Goal: Task Accomplishment & Management: Manage account settings

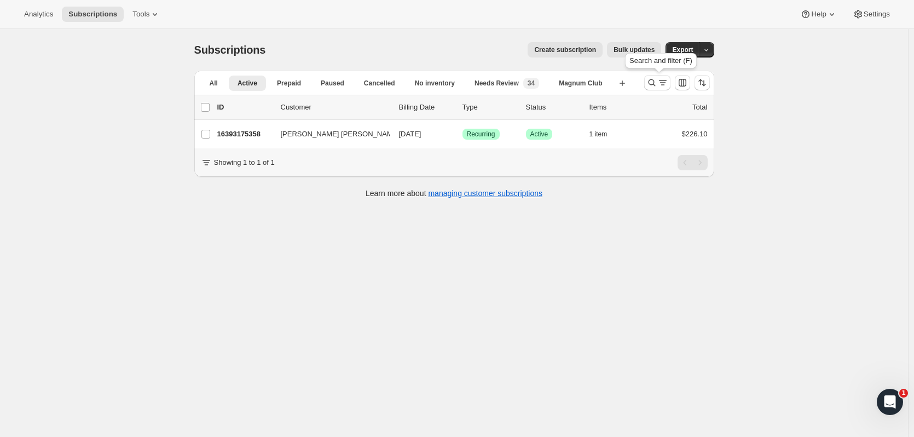
click at [650, 88] on button "Search and filter results" at bounding box center [657, 82] width 26 height 15
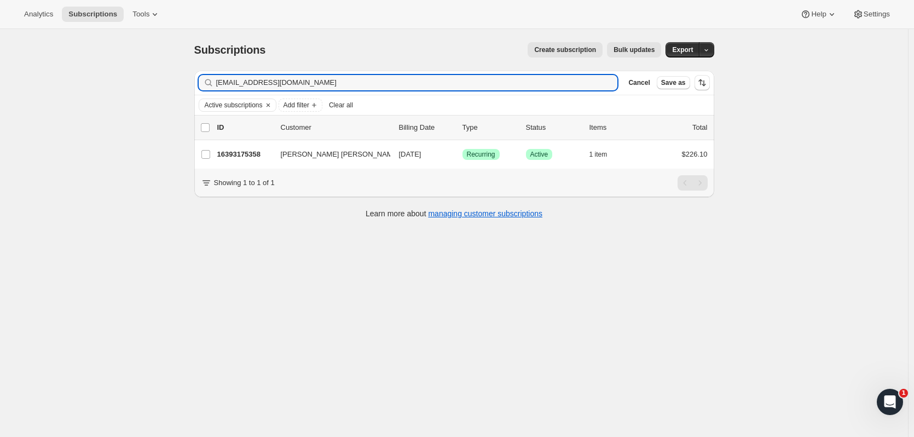
drag, startPoint x: 299, startPoint y: 82, endPoint x: 59, endPoint y: 80, distance: 240.2
click at [55, 80] on div "Subscriptions. This page is ready Subscriptions Create subscription Bulk update…" at bounding box center [454, 247] width 908 height 437
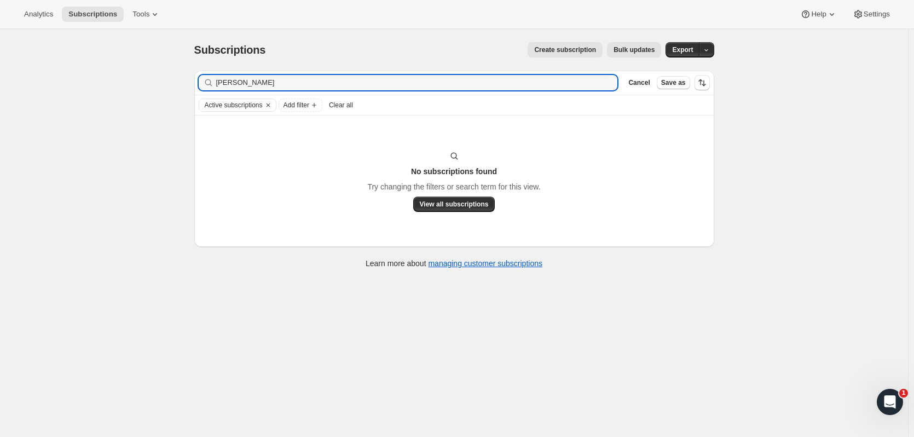
drag, startPoint x: 275, startPoint y: 85, endPoint x: 156, endPoint y: 40, distance: 126.2
click at [143, 80] on div "Subscriptions. This page is ready Subscriptions Create subscription Bulk update…" at bounding box center [454, 247] width 908 height 437
type input "[PERSON_NAME]"
click at [348, 107] on span "Clear all" at bounding box center [341, 105] width 24 height 9
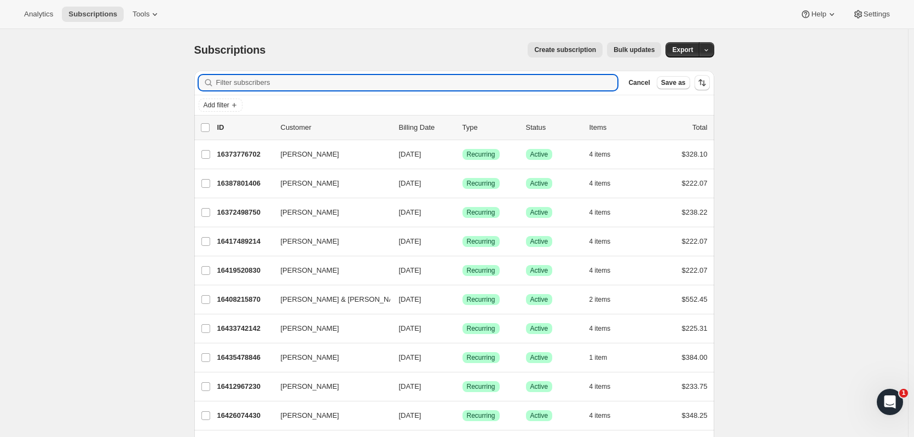
click at [261, 82] on input "Filter subscribers" at bounding box center [417, 82] width 402 height 15
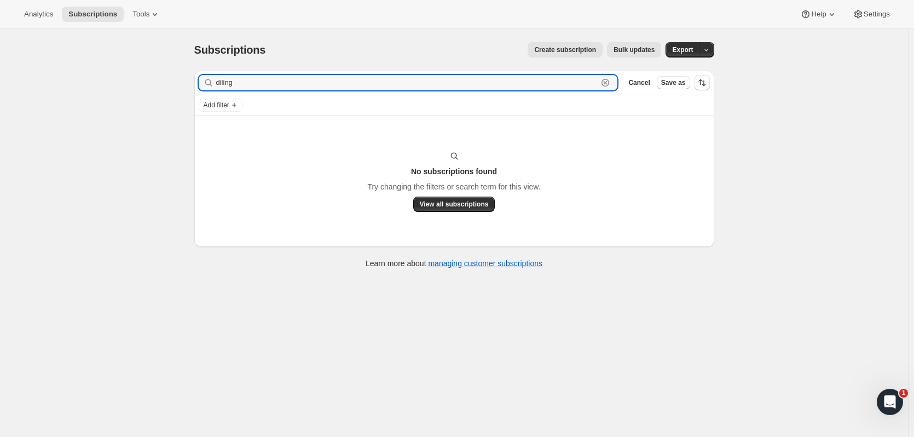
click at [227, 81] on input "diling" at bounding box center [407, 82] width 382 height 15
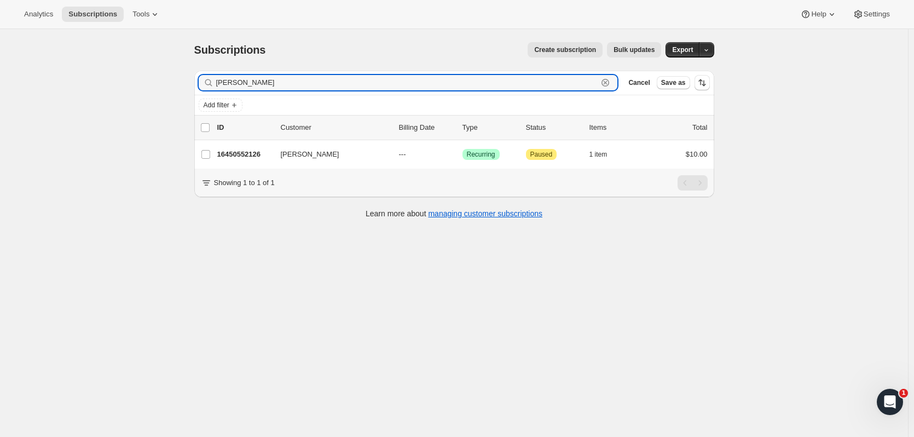
type input "[PERSON_NAME]"
click at [242, 154] on p "16450552126" at bounding box center [244, 154] width 55 height 11
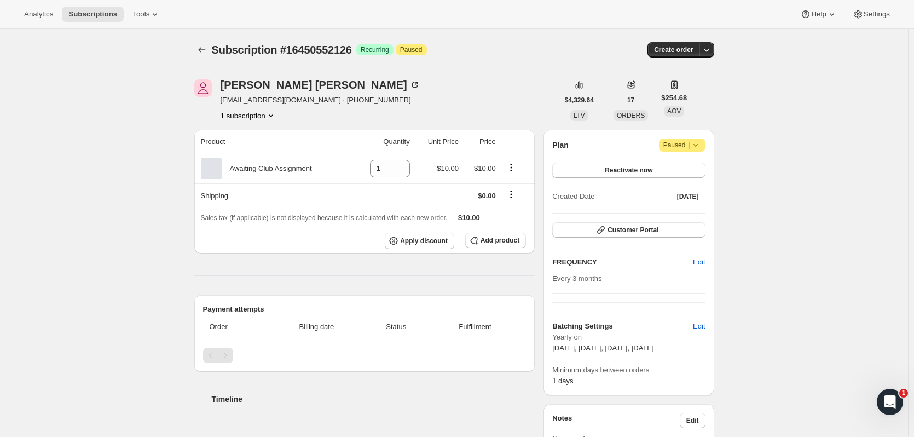
click at [705, 144] on span "Attention Paused |" at bounding box center [682, 144] width 46 height 13
click at [699, 139] on icon at bounding box center [695, 144] width 11 height 11
click at [668, 165] on button "Reactivate now" at bounding box center [628, 169] width 153 height 15
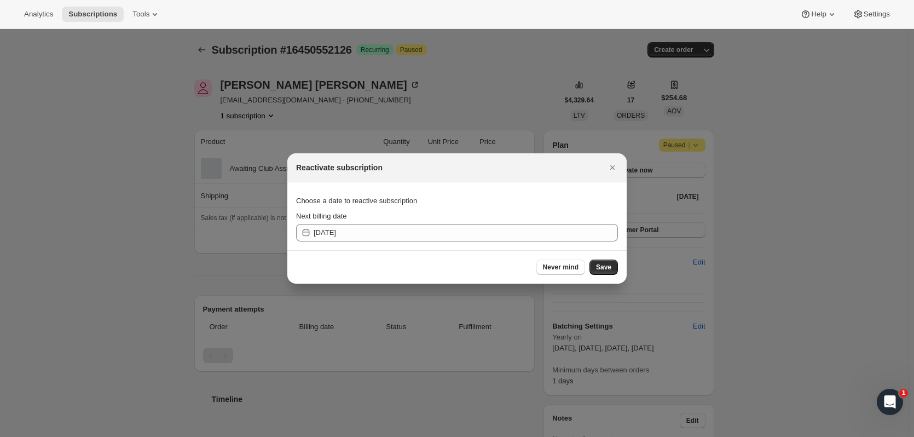
click at [609, 274] on button "Save" at bounding box center [603, 266] width 28 height 15
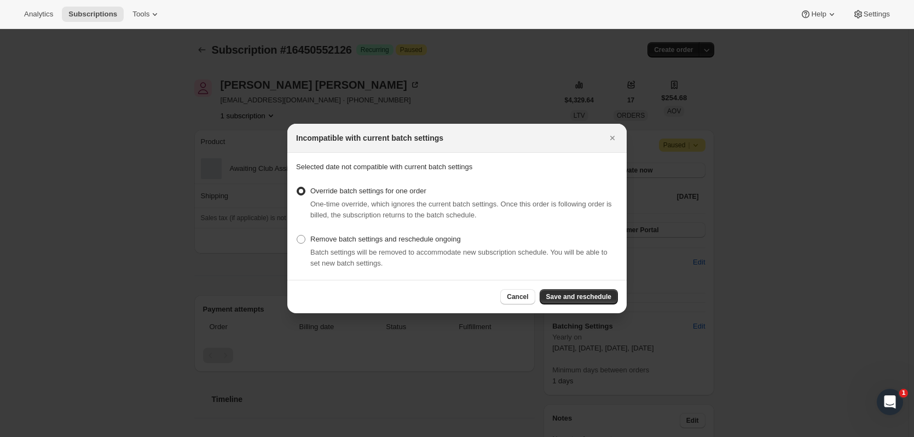
click at [614, 293] on button "Save and reschedule" at bounding box center [578, 296] width 78 height 15
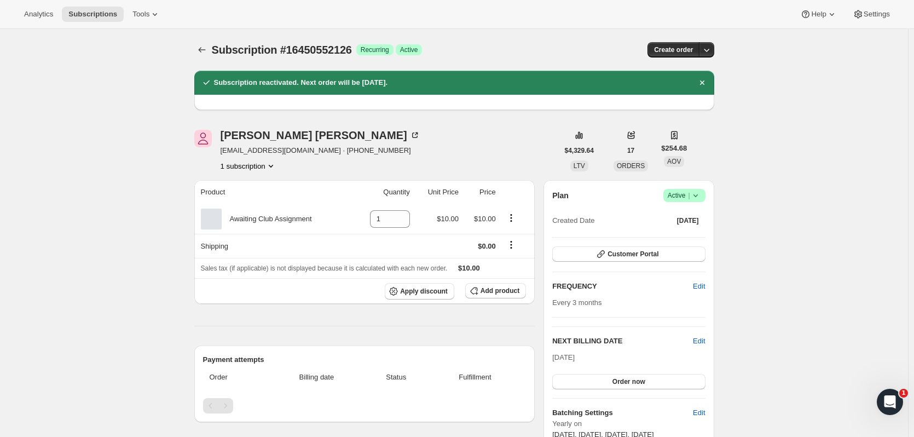
click at [708, 48] on icon "button" at bounding box center [706, 49] width 11 height 11
click at [670, 90] on span "Create custom one-time order" at bounding box center [662, 91] width 95 height 8
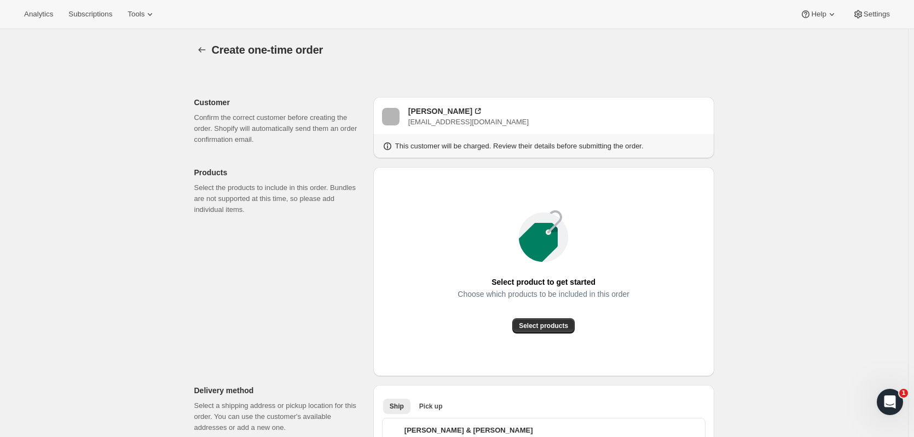
click at [541, 330] on button "Select products" at bounding box center [543, 325] width 62 height 15
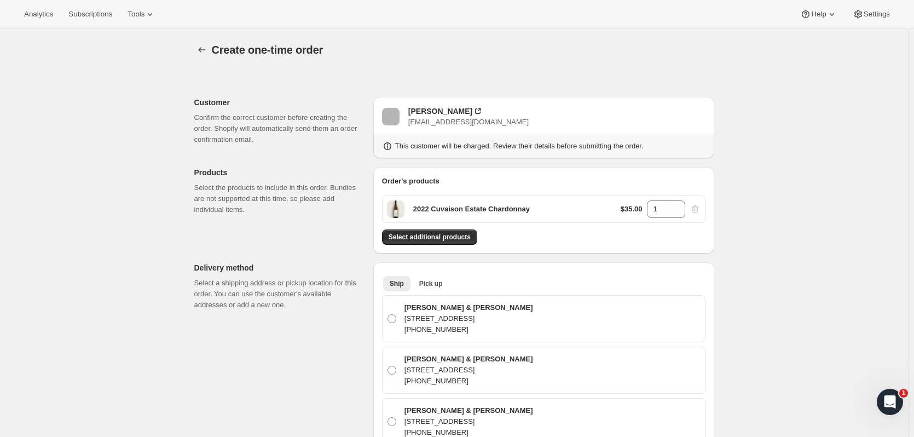
click at [445, 241] on button "Select additional products" at bounding box center [429, 236] width 95 height 15
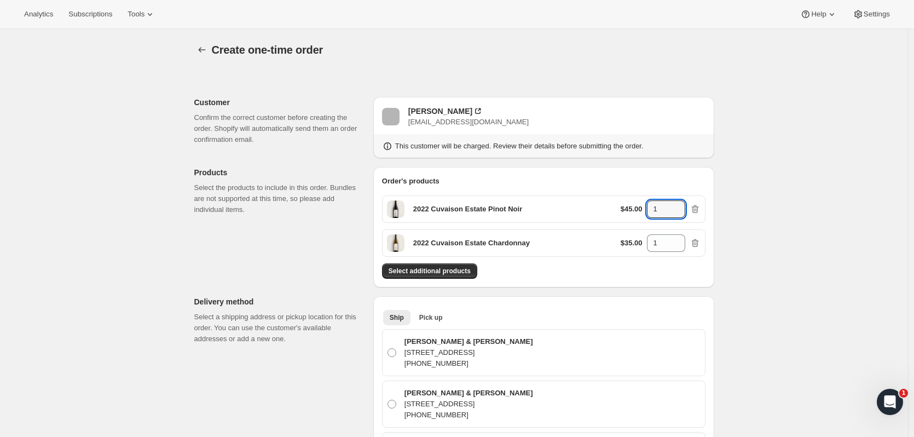
click at [677, 201] on icon at bounding box center [676, 205] width 11 height 11
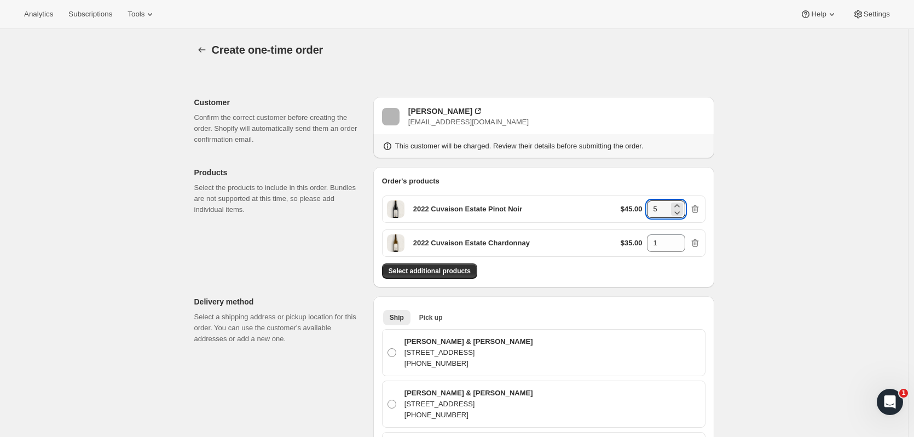
type input "6"
click at [680, 235] on icon at bounding box center [676, 239] width 11 height 11
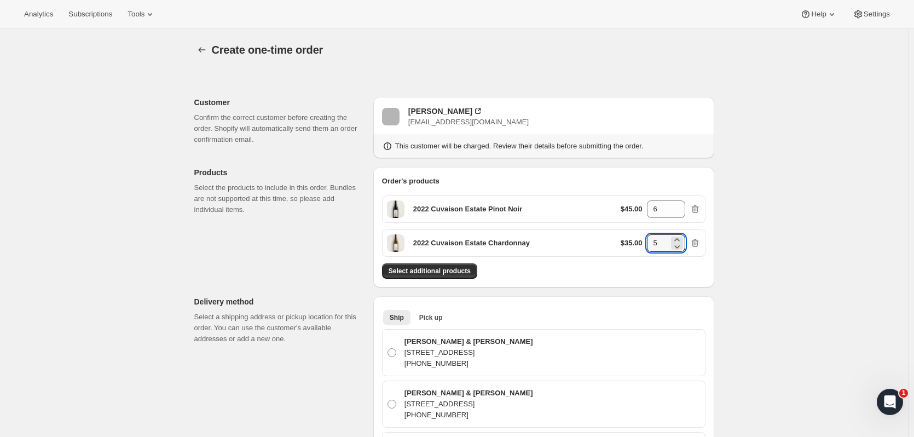
click at [680, 235] on icon at bounding box center [676, 239] width 11 height 11
type input "6"
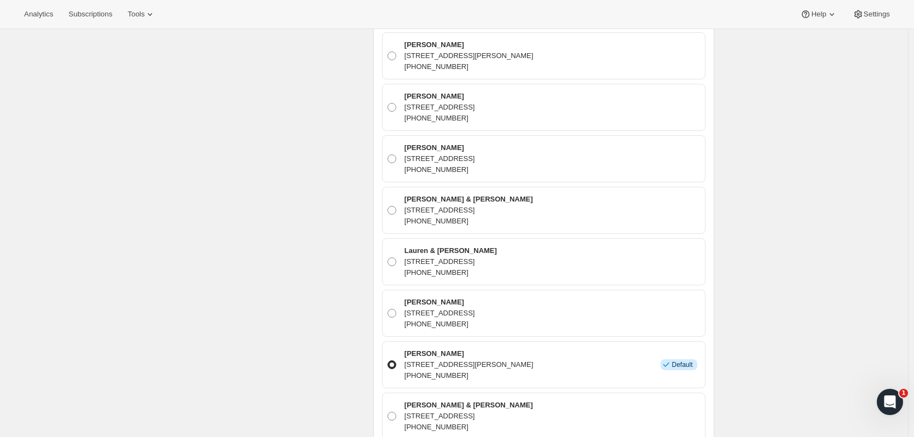
scroll to position [600, 0]
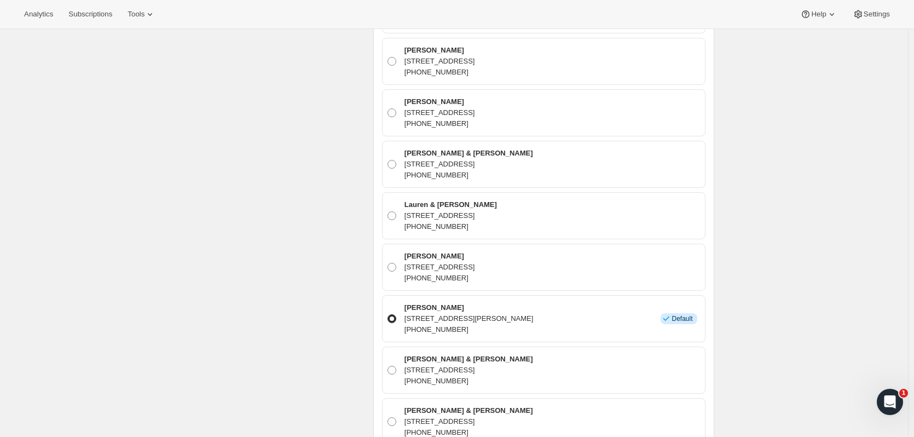
click at [475, 116] on p "17056 Blue Heron Dr, Bend, OR, 97707, United States" at bounding box center [439, 112] width 71 height 11
click at [388, 109] on input "Jerry Dilling 17056 Blue Heron Dr, Bend, OR, 97707, United States +15413906229" at bounding box center [387, 108] width 1 height 1
radio input "true"
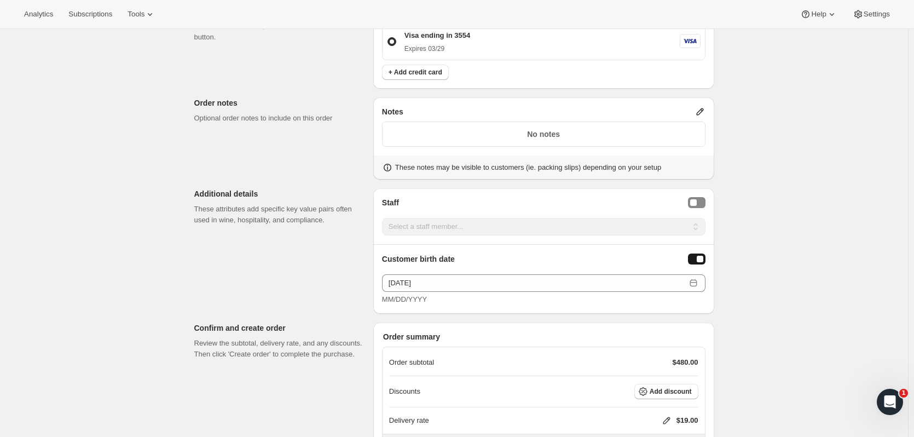
scroll to position [1246, 0]
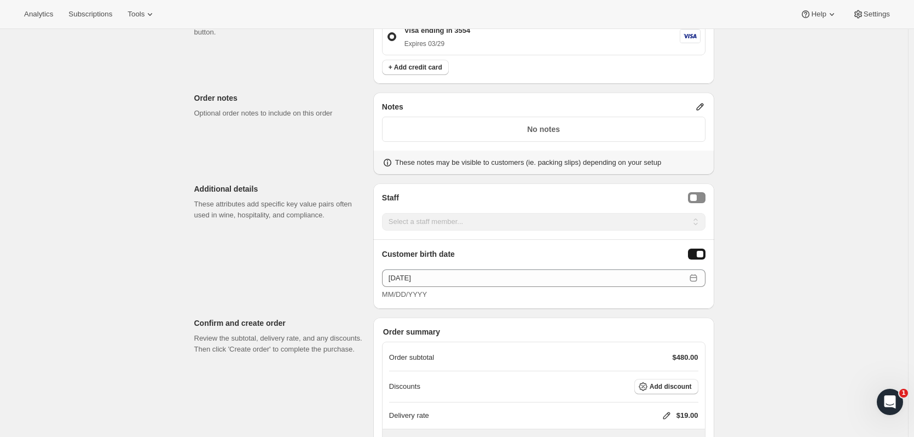
click at [676, 388] on span "Add discount" at bounding box center [670, 386] width 42 height 9
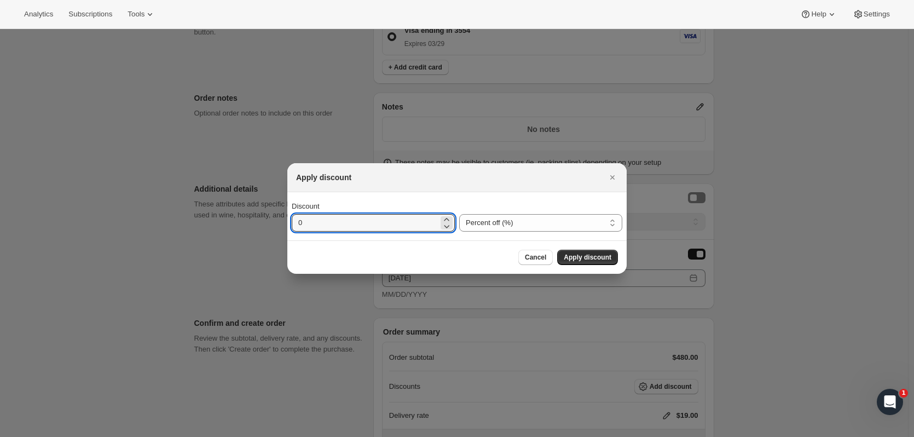
drag, startPoint x: 320, startPoint y: 225, endPoint x: 276, endPoint y: 224, distance: 43.8
type input "20"
click at [592, 261] on span "Apply discount" at bounding box center [587, 257] width 48 height 9
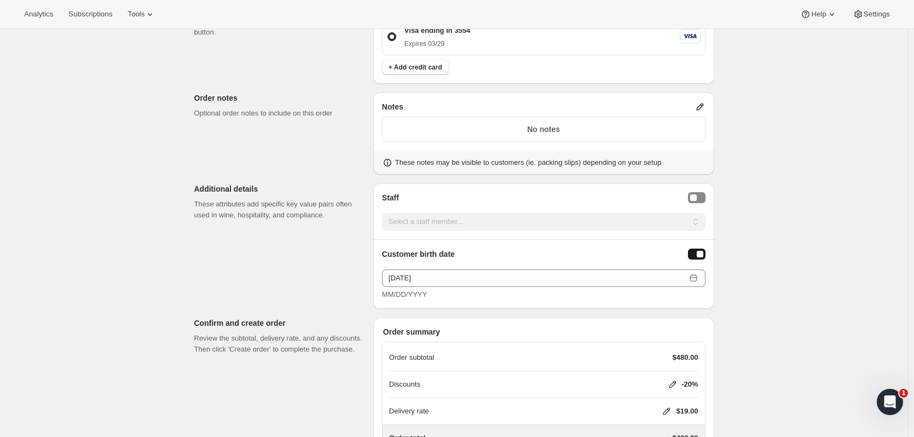
scroll to position [1337, 0]
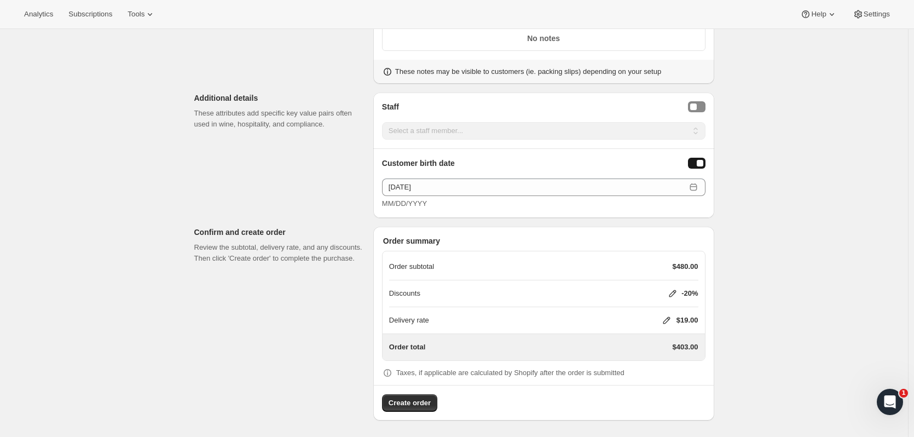
click at [664, 317] on icon at bounding box center [666, 320] width 11 height 11
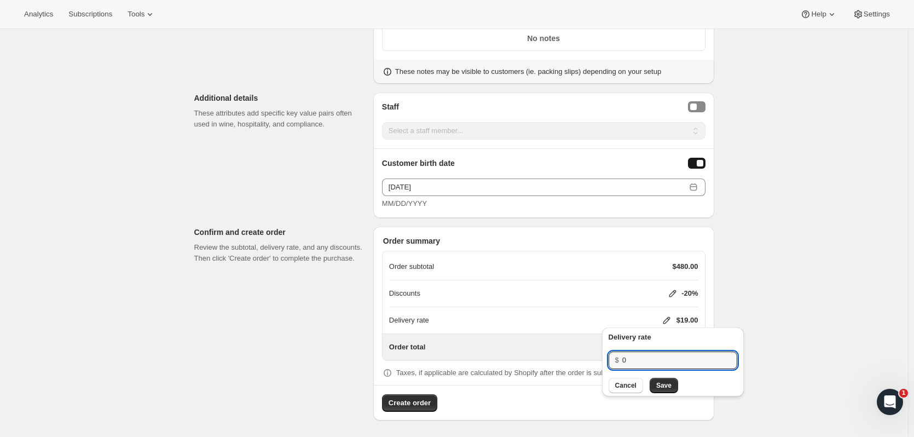
click at [702, 356] on input "0" at bounding box center [671, 360] width 98 height 18
type input "14"
click at [667, 381] on span "Save" at bounding box center [663, 385] width 15 height 9
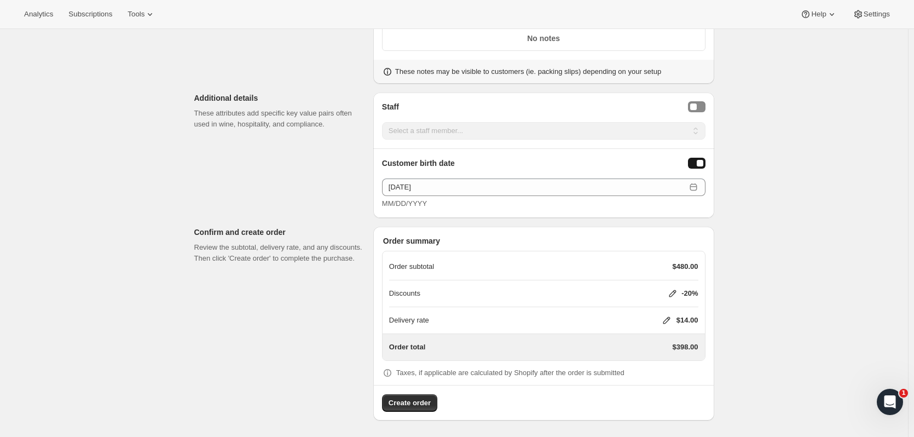
click at [665, 317] on icon at bounding box center [666, 320] width 11 height 11
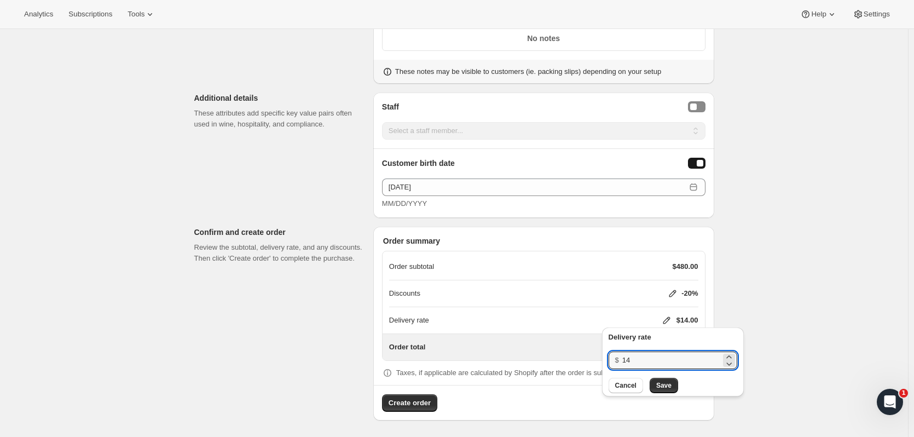
click at [664, 363] on input "14" at bounding box center [671, 360] width 98 height 18
type input "15"
click at [664, 380] on button "Save" at bounding box center [663, 384] width 28 height 15
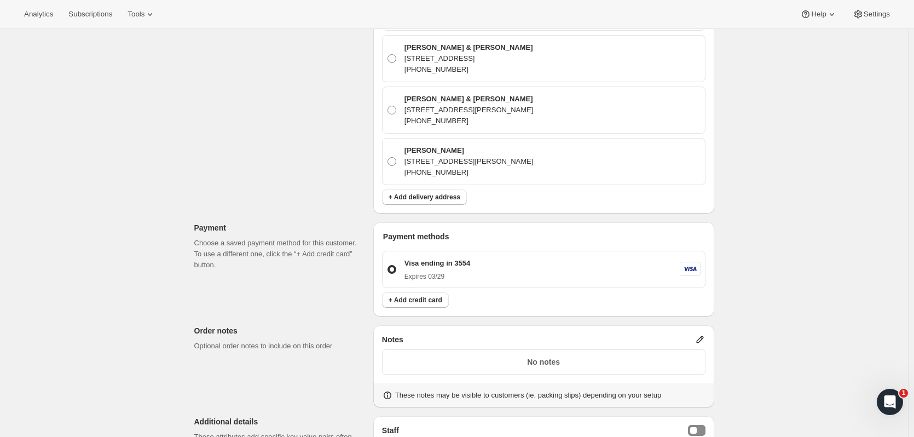
scroll to position [1119, 0]
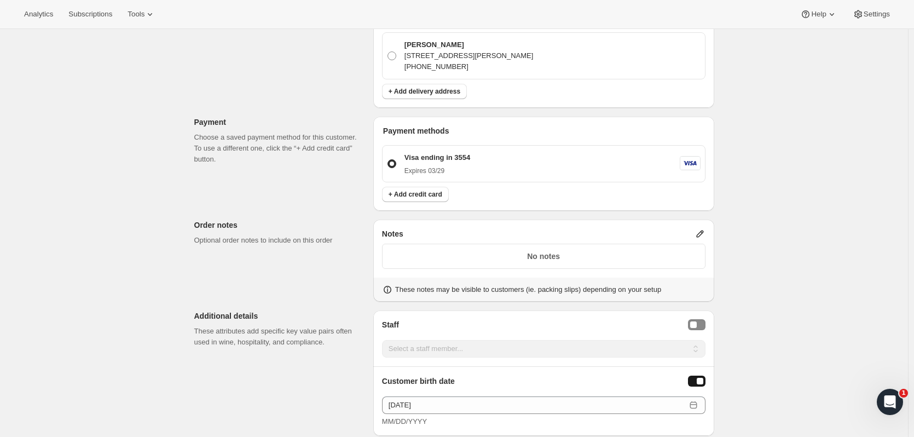
click at [429, 194] on span "+ Add credit card" at bounding box center [415, 194] width 54 height 9
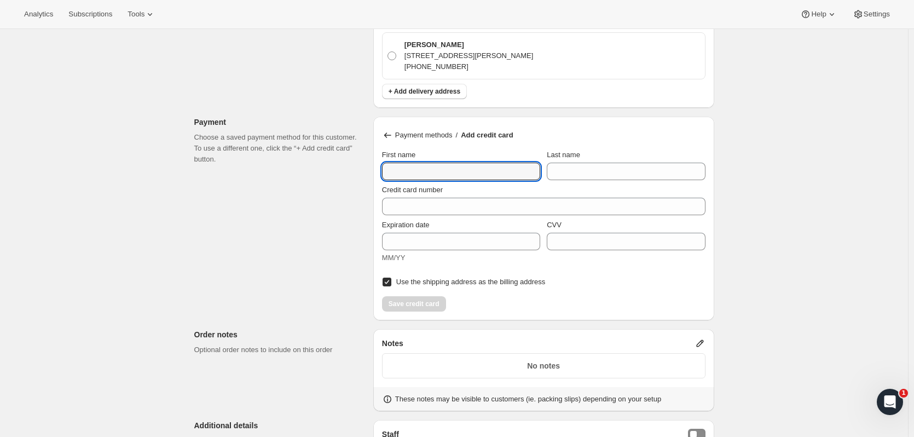
click at [431, 168] on input "First name" at bounding box center [461, 171] width 158 height 18
type input "Jerry"
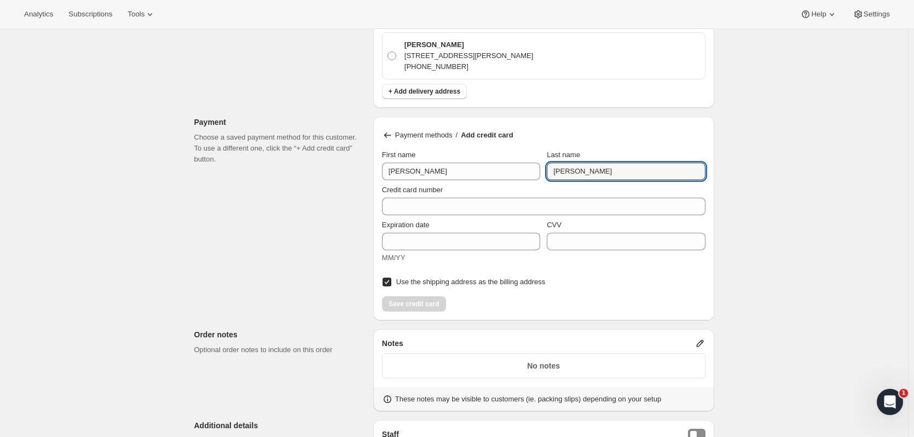
type input "Dilling"
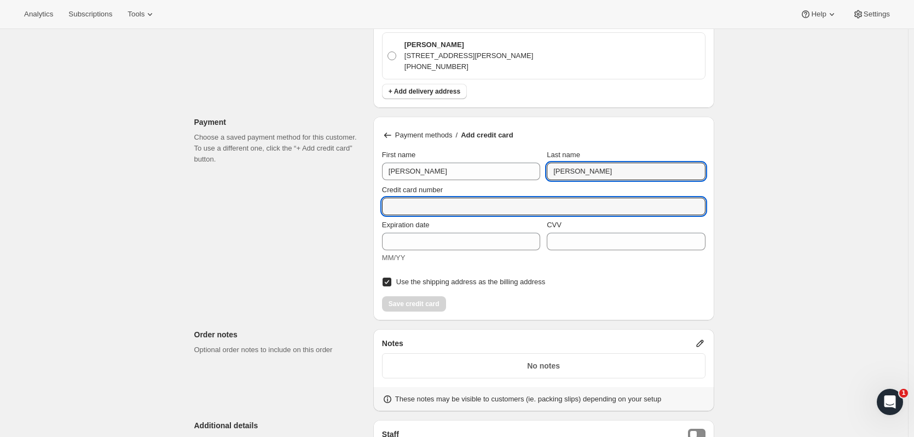
click at [434, 210] on input "Credit card number" at bounding box center [539, 206] width 315 height 18
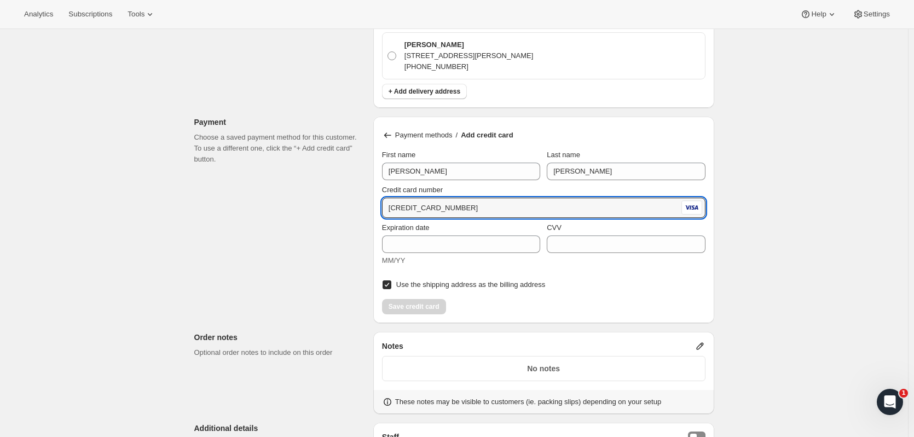
type input "4270 8290 6218 6066"
click at [412, 243] on input "Expiration date" at bounding box center [461, 244] width 158 height 18
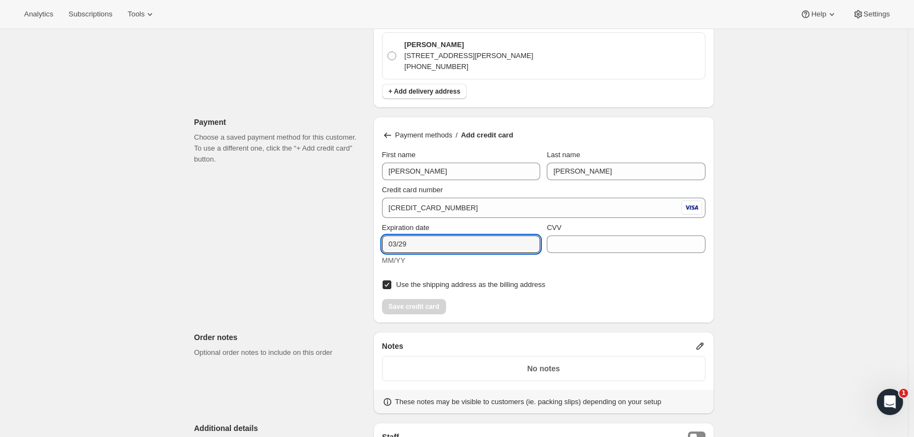
type input "03/29"
click at [571, 254] on div "CVV" at bounding box center [626, 244] width 158 height 44
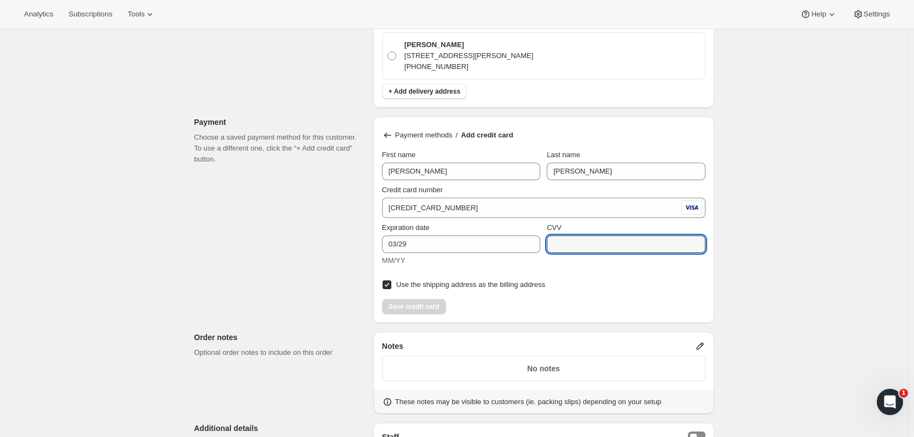
click at [568, 248] on input "CVV" at bounding box center [626, 244] width 158 height 18
type input "587"
click at [406, 299] on button "Save credit card" at bounding box center [414, 306] width 64 height 15
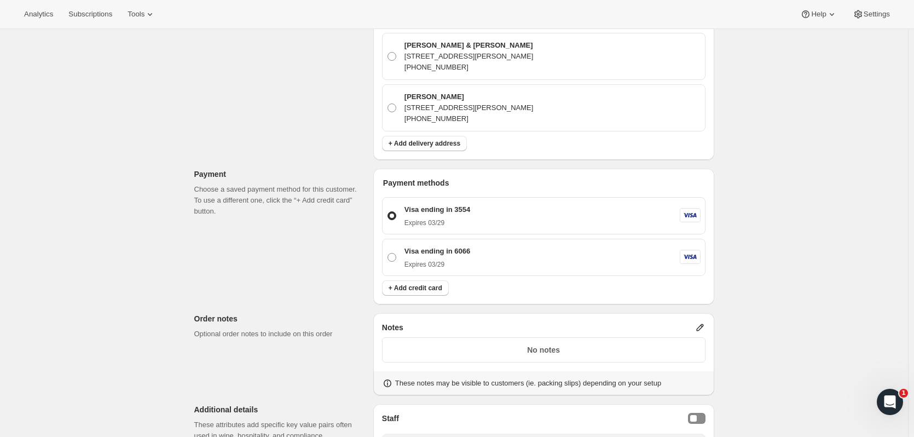
scroll to position [1042, 0]
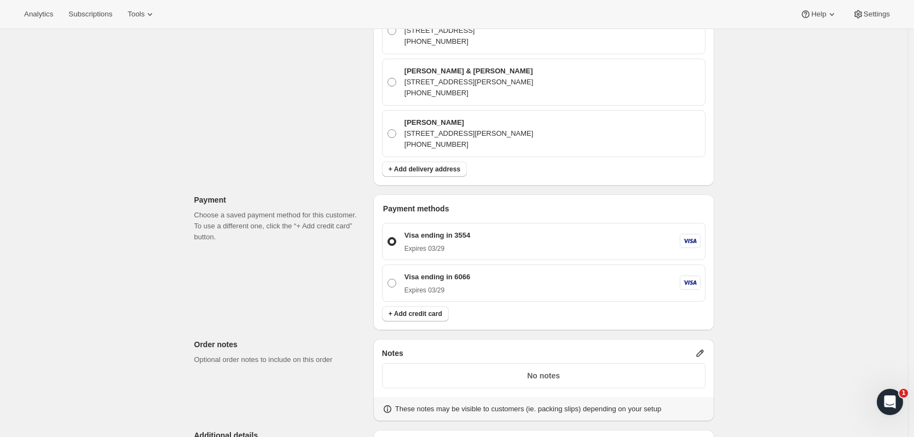
click at [454, 279] on p "Visa ending in 6066" at bounding box center [437, 276] width 66 height 11
click at [388, 279] on input "Visa ending in 6066 Expires 03/29" at bounding box center [387, 278] width 1 height 1
radio input "true"
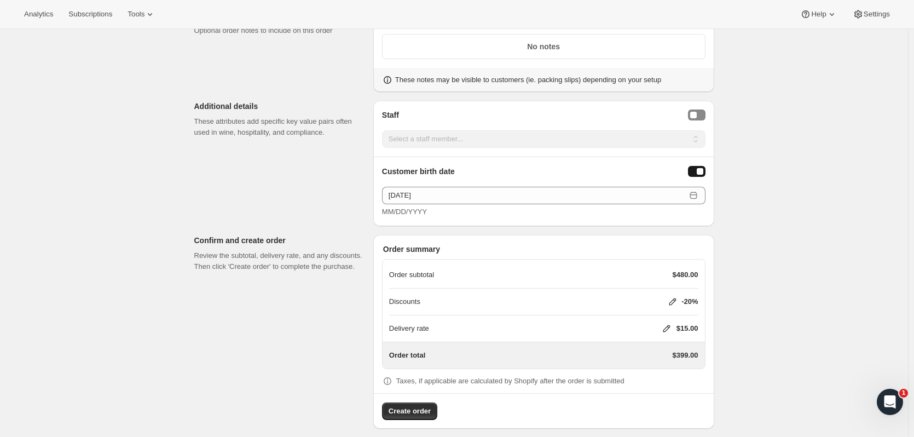
scroll to position [1379, 0]
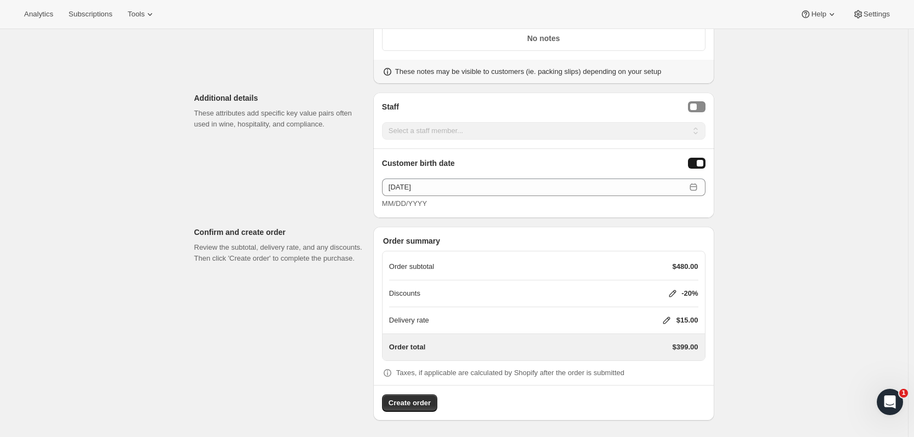
click at [668, 316] on icon at bounding box center [666, 320] width 11 height 11
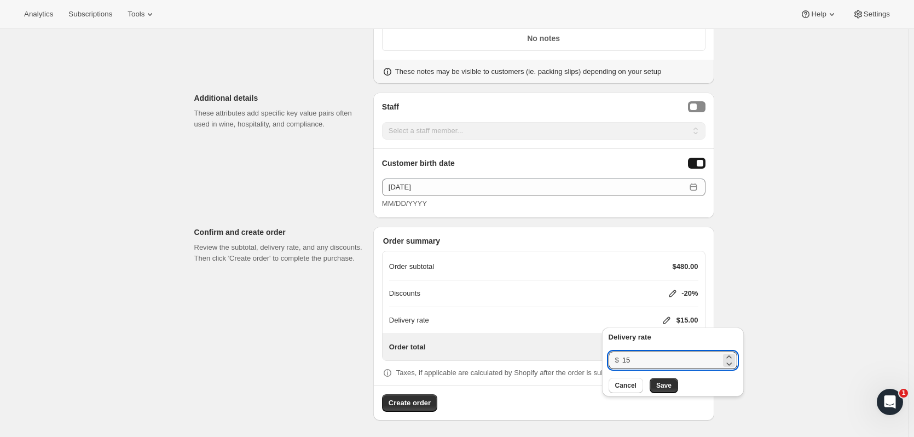
drag, startPoint x: 642, startPoint y: 362, endPoint x: 601, endPoint y: 362, distance: 41.0
click at [601, 362] on div "Delivery rate $ 15 Cancel Save" at bounding box center [672, 364] width 150 height 80
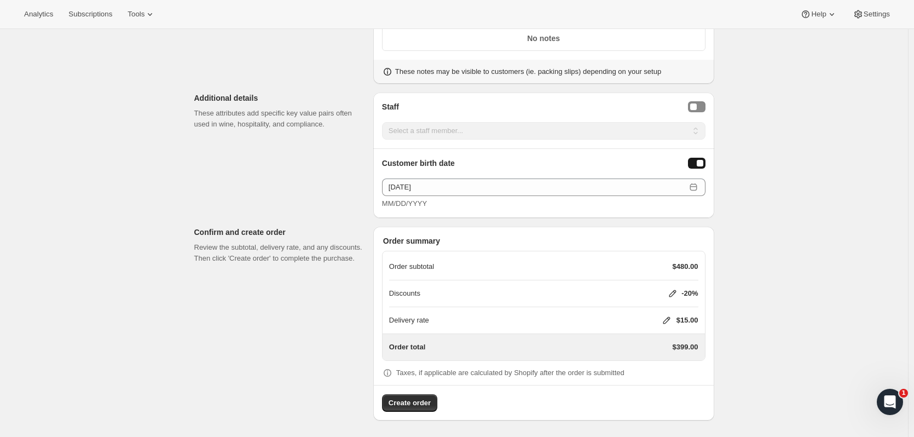
click at [668, 323] on icon at bounding box center [666, 320] width 11 height 11
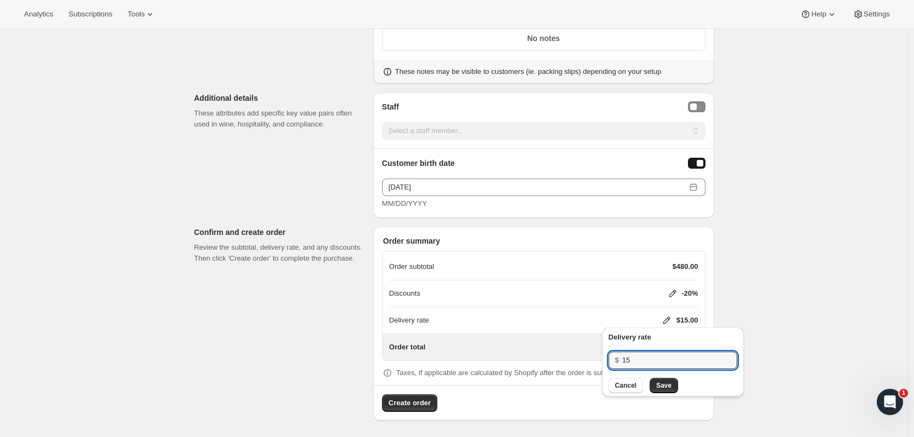
click at [644, 355] on input "15" at bounding box center [671, 360] width 98 height 18
type input "1"
type input "0"
click at [647, 388] on div "Cancel Save" at bounding box center [672, 384] width 129 height 15
click at [649, 388] on button "Save" at bounding box center [663, 384] width 28 height 15
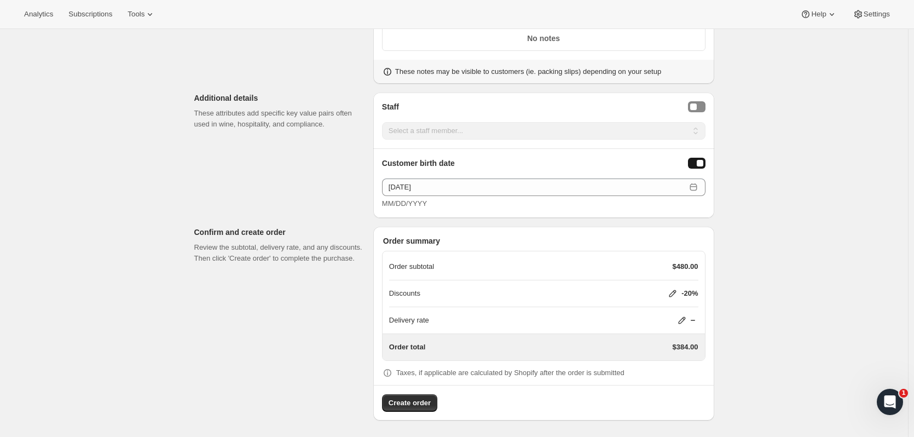
click at [413, 409] on button "Create order" at bounding box center [409, 403] width 55 height 18
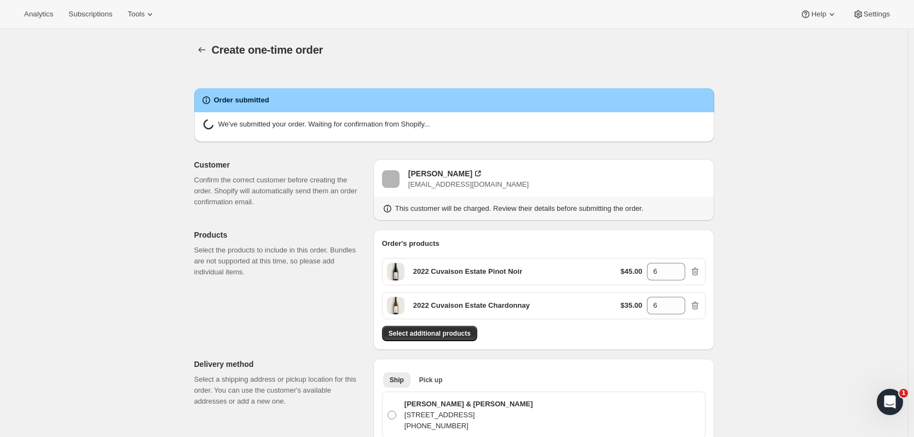
radio input "true"
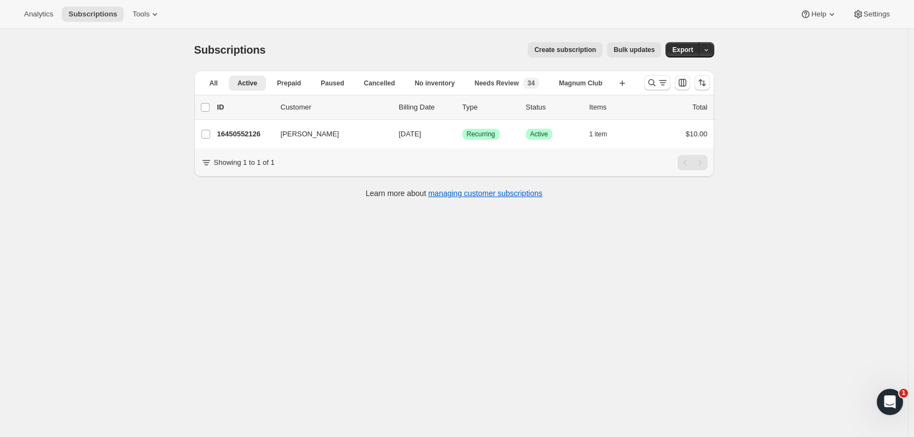
click at [652, 80] on icon "Search and filter results" at bounding box center [651, 82] width 7 height 7
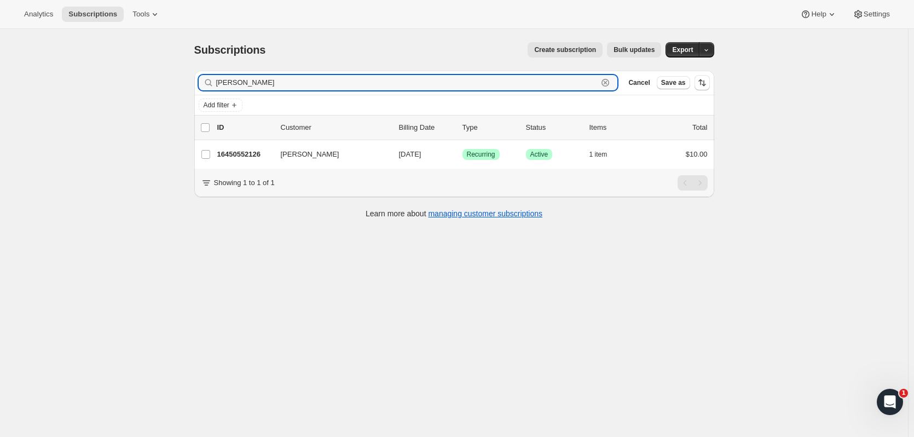
click at [611, 82] on icon "button" at bounding box center [605, 82] width 11 height 11
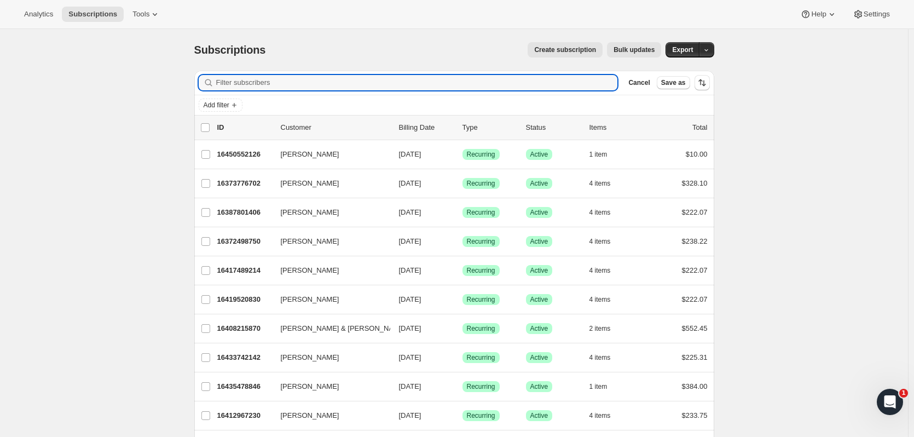
click at [597, 82] on input "Filter subscribers" at bounding box center [417, 82] width 402 height 15
click at [221, 98] on button "Add filter" at bounding box center [221, 104] width 44 height 13
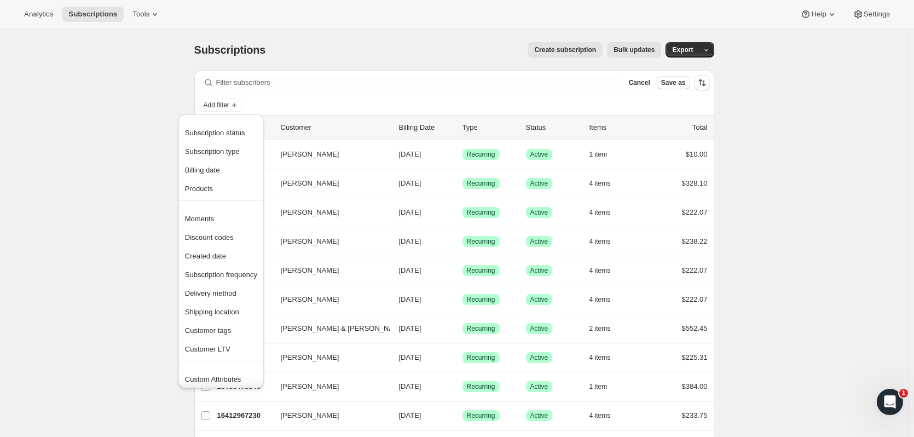
click at [212, 309] on span "Shipping location" at bounding box center [212, 311] width 54 height 8
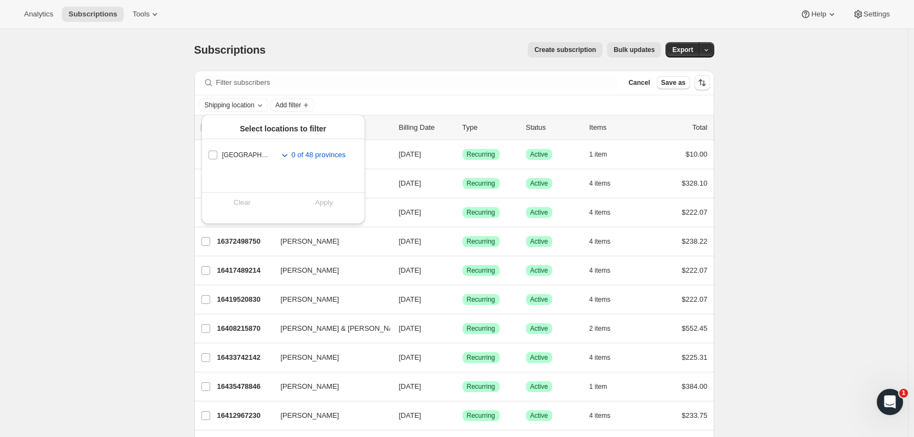
click at [317, 28] on div "Analytics Subscriptions Tools Help Settings" at bounding box center [457, 14] width 914 height 29
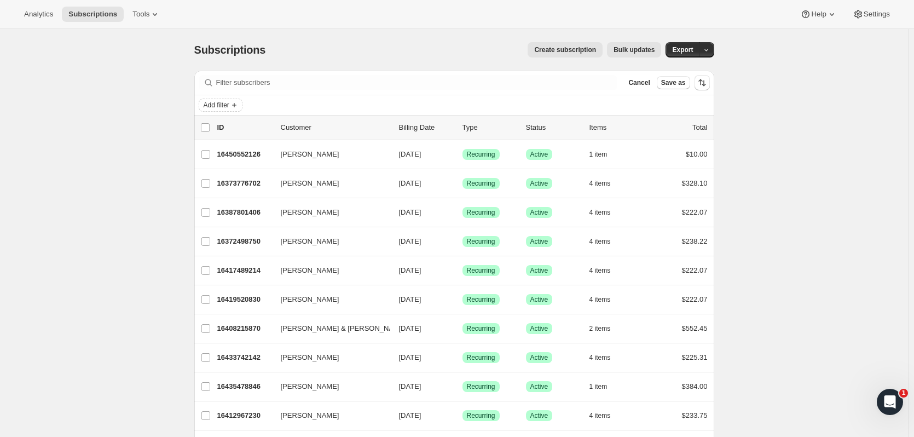
click at [229, 108] on span "Add filter" at bounding box center [217, 105] width 26 height 9
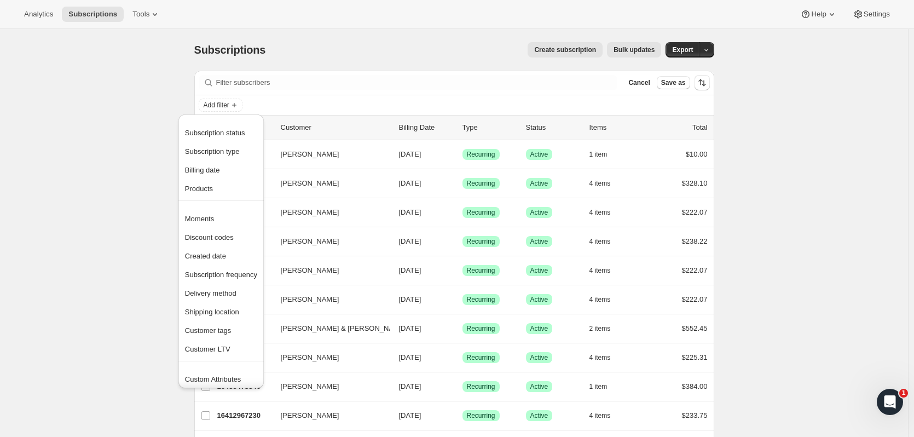
click at [231, 290] on span "Delivery method" at bounding box center [210, 293] width 51 height 8
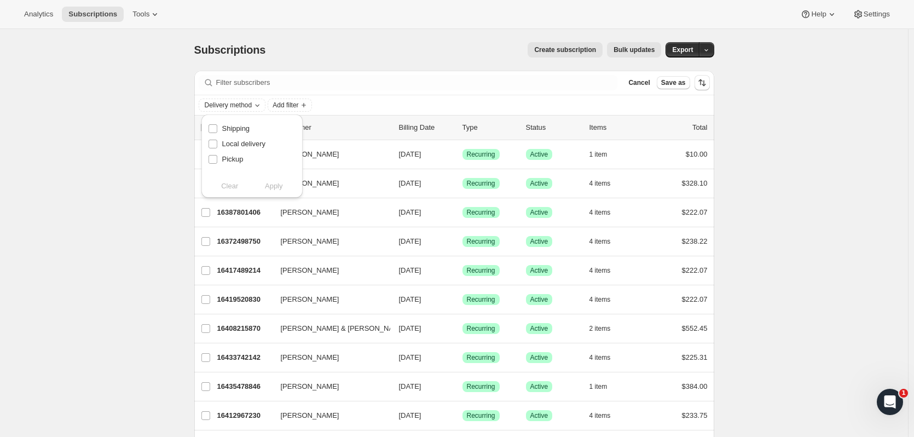
click at [237, 159] on span "Pickup" at bounding box center [232, 159] width 21 height 8
click at [217, 159] on input "Pickup" at bounding box center [212, 159] width 9 height 9
checkbox input "true"
click at [273, 186] on span "Apply" at bounding box center [274, 186] width 18 height 11
click at [251, 361] on p "16382296382" at bounding box center [244, 357] width 55 height 11
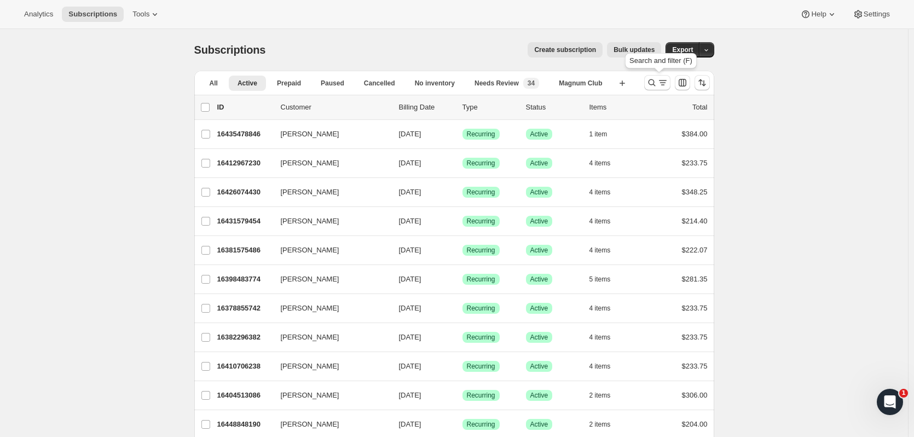
click at [651, 84] on icon "Search and filter results" at bounding box center [651, 82] width 11 height 11
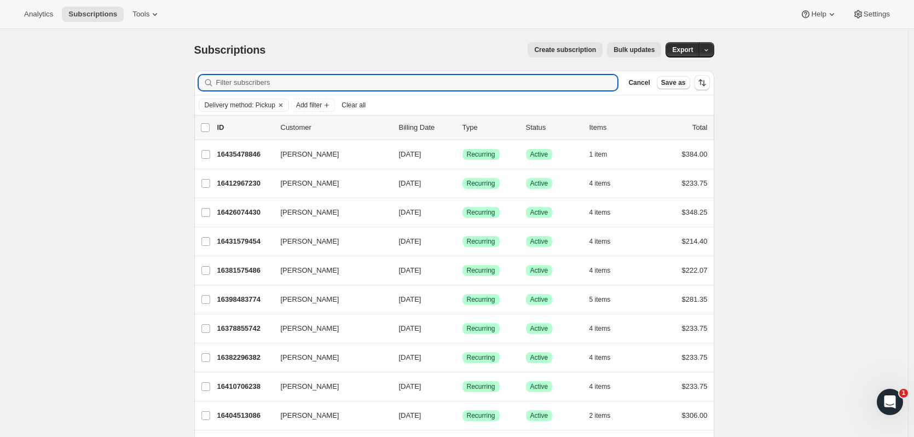
click at [247, 324] on p "16378855742" at bounding box center [244, 328] width 55 height 11
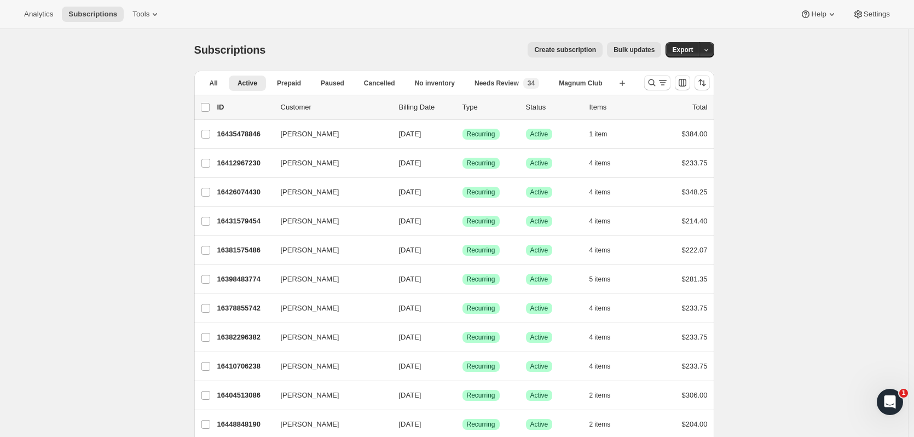
click at [652, 85] on icon "Search and filter results" at bounding box center [651, 82] width 11 height 11
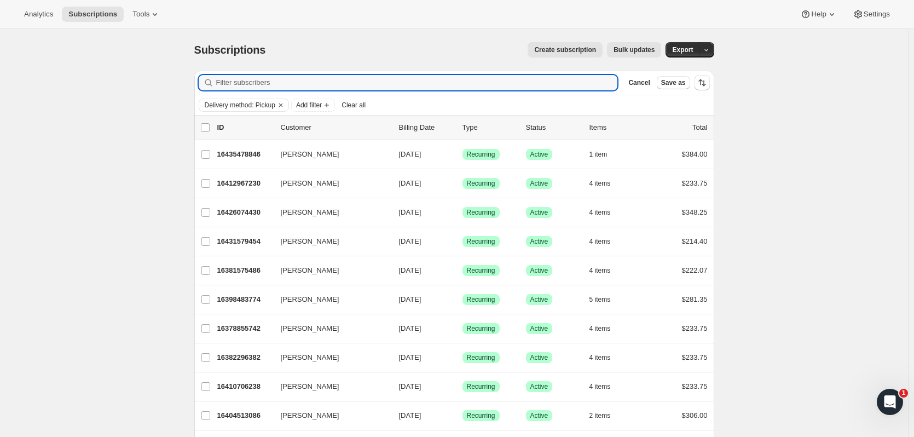
click at [329, 103] on icon "Add filter" at bounding box center [326, 105] width 9 height 9
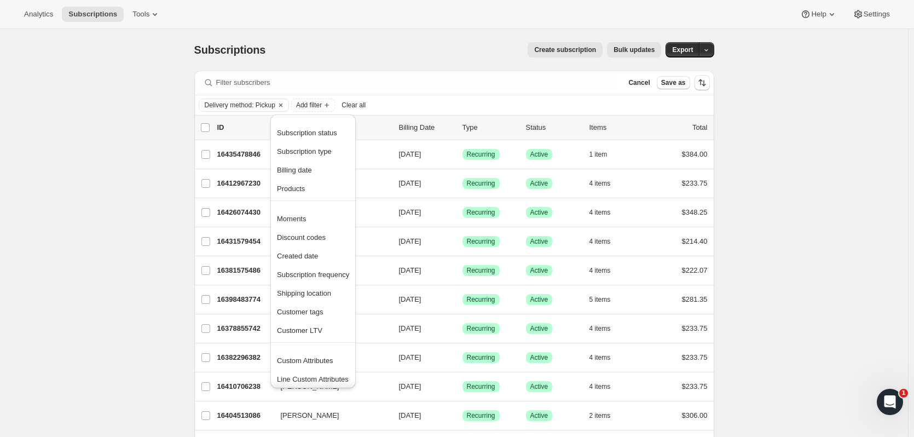
click at [326, 136] on span "Subscription status" at bounding box center [307, 133] width 60 height 8
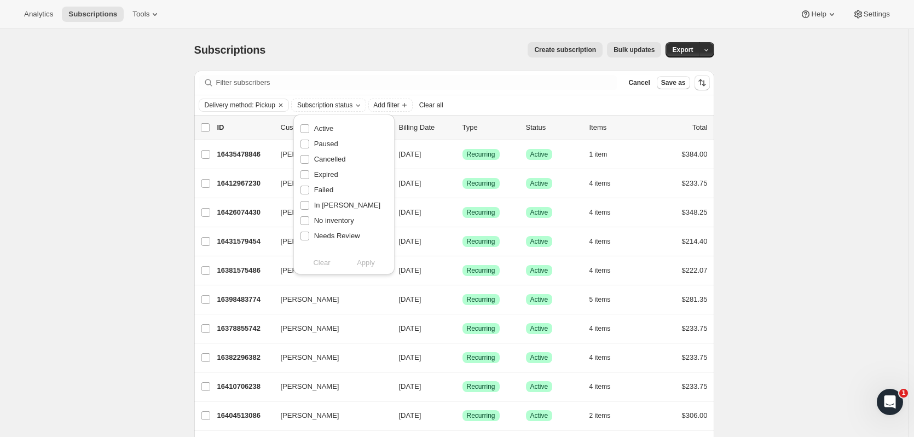
click at [325, 132] on span "Active" at bounding box center [323, 128] width 19 height 8
click at [309, 132] on input "Active" at bounding box center [304, 128] width 9 height 9
checkbox input "true"
click at [363, 262] on span "Apply" at bounding box center [366, 262] width 18 height 11
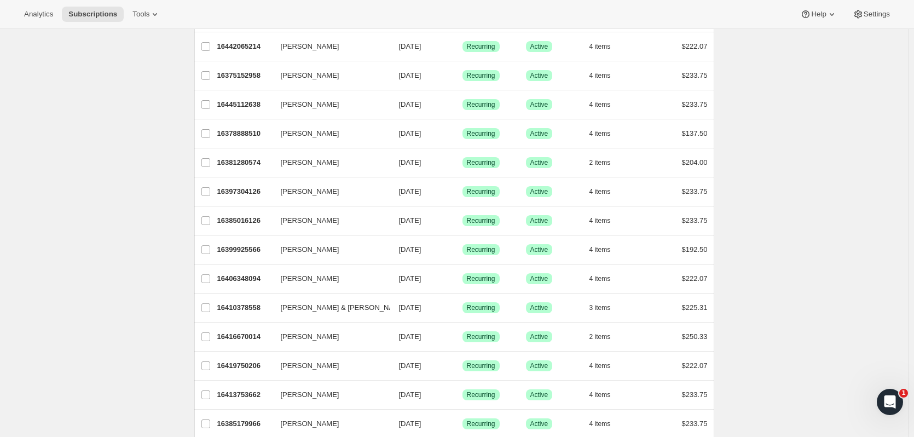
scroll to position [1018, 0]
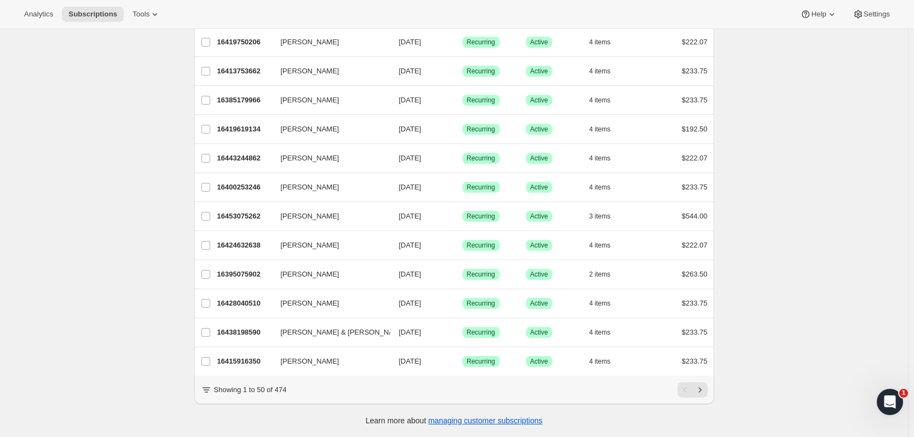
click at [240, 359] on div "16415916350 [PERSON_NAME] [DATE] Success Recurring Success Active 4 items $233.…" at bounding box center [462, 360] width 490 height 15
